Goal: Navigation & Orientation: Find specific page/section

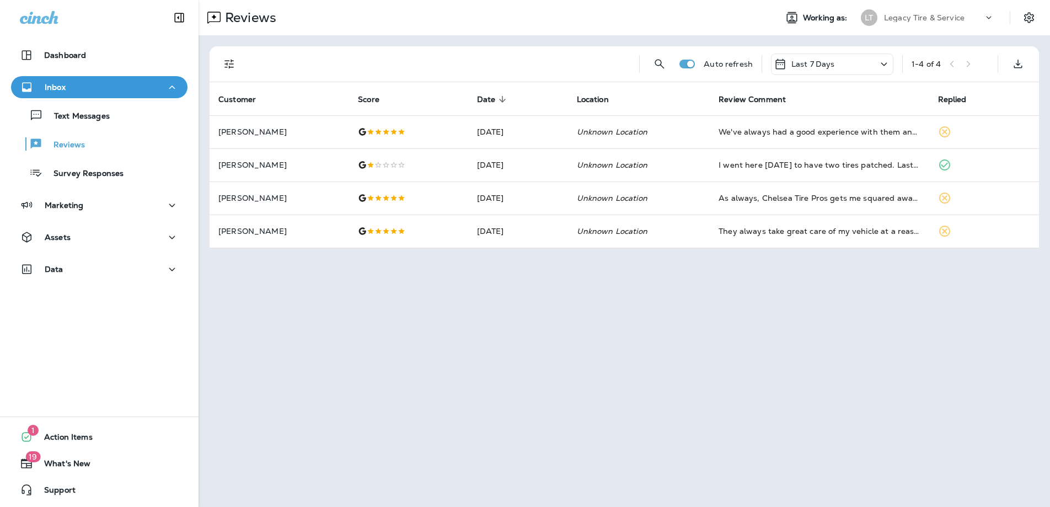
click at [365, 382] on div "Reviews Working as: LT Legacy Tire & Service Auto refresh Last 7 Days 1 - 4 of …" at bounding box center [625, 253] width 852 height 507
click at [60, 437] on span "Action Items" at bounding box center [63, 438] width 60 height 13
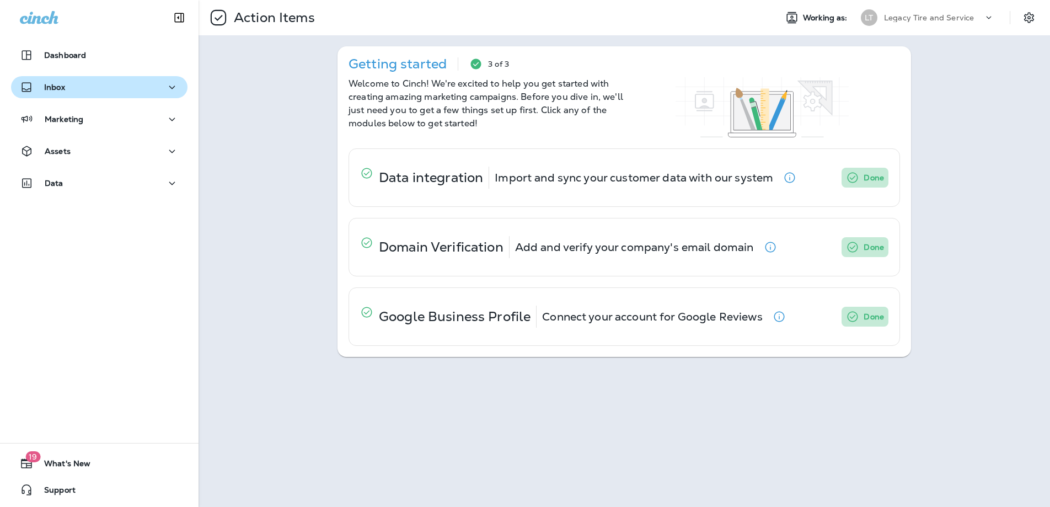
click at [56, 86] on p "Inbox" at bounding box center [54, 87] width 21 height 9
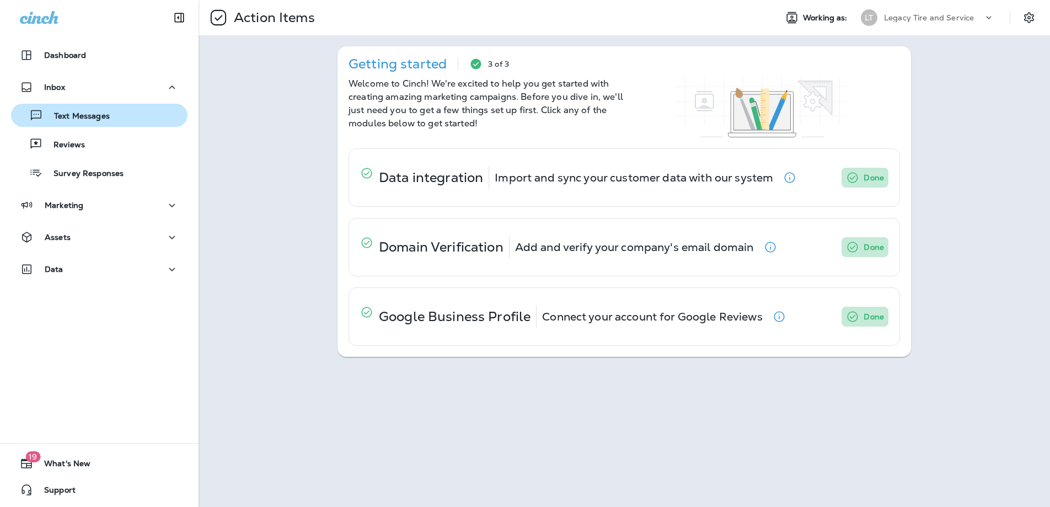
click at [65, 117] on p "Text Messages" at bounding box center [76, 116] width 67 height 10
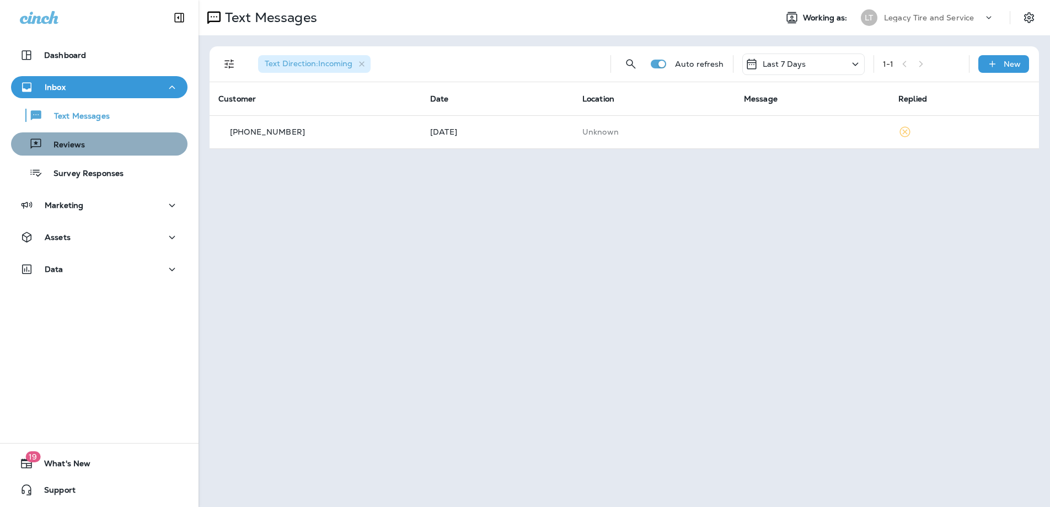
click at [79, 147] on p "Reviews" at bounding box center [63, 145] width 42 height 10
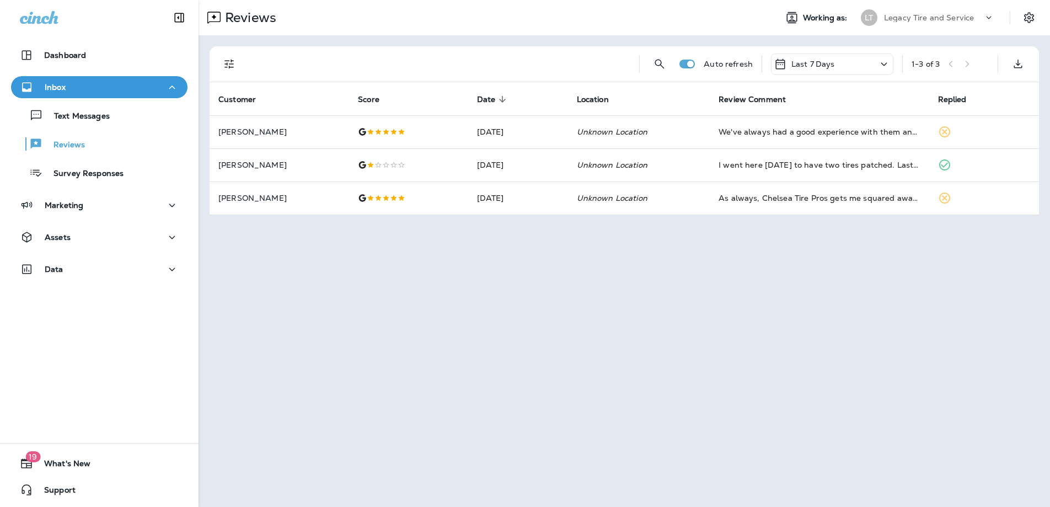
click at [88, 88] on div "Inbox" at bounding box center [99, 88] width 159 height 14
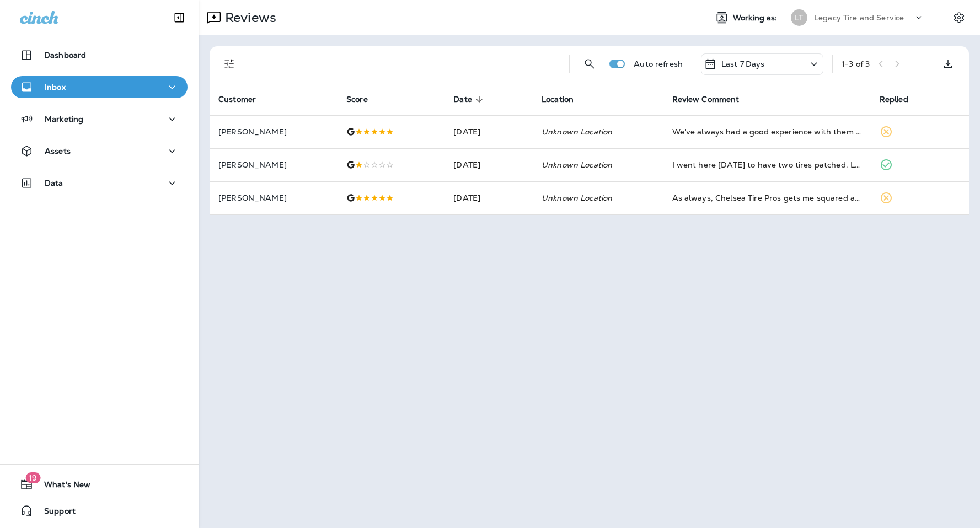
click at [63, 90] on p "Inbox" at bounding box center [55, 87] width 21 height 9
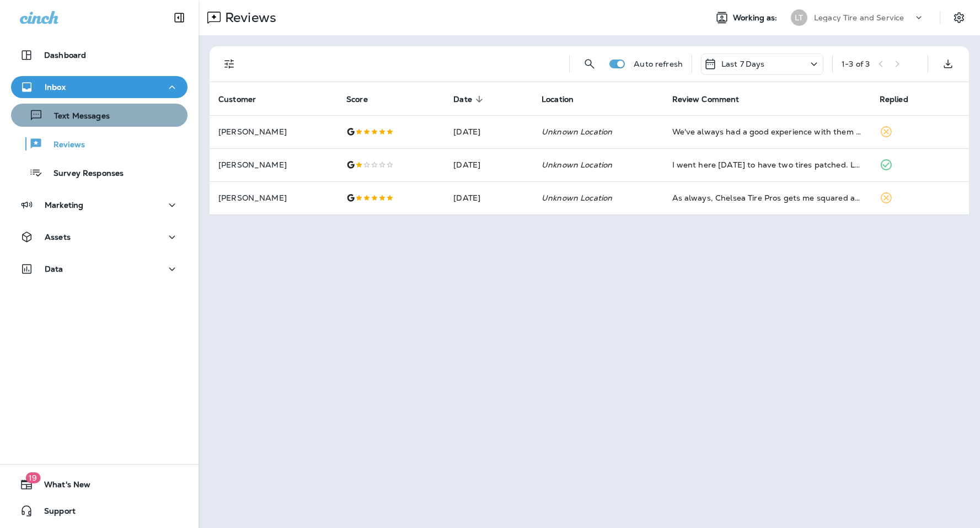
click at [76, 118] on p "Text Messages" at bounding box center [76, 116] width 67 height 10
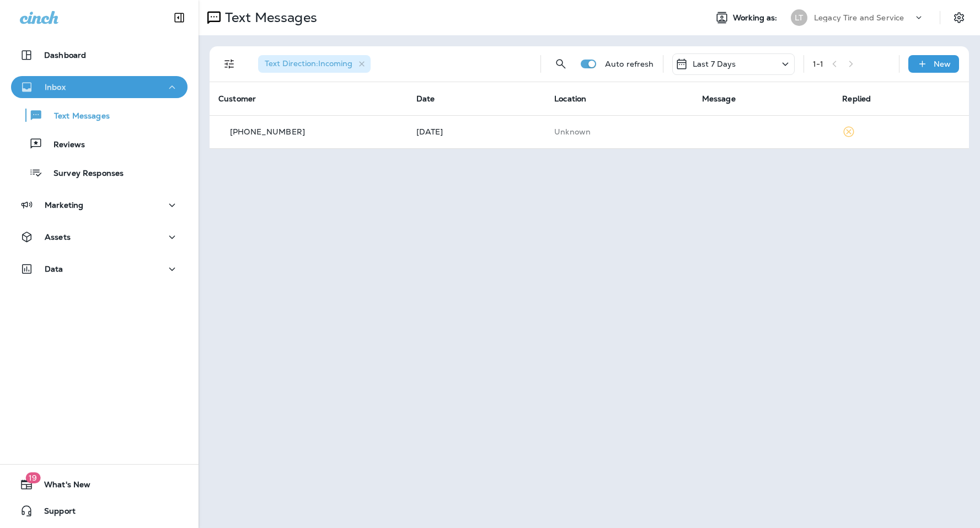
click at [73, 90] on div "Inbox" at bounding box center [99, 88] width 159 height 14
click at [568, 279] on div "Text Messages Working as: LT Legacy Tire and Service Text Direction : Incoming …" at bounding box center [590, 264] width 782 height 528
